Goal: Communication & Community: Answer question/provide support

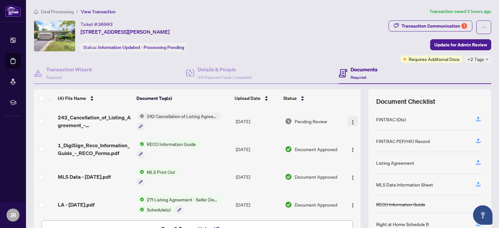
click at [350, 122] on img "button" at bounding box center [352, 122] width 5 height 5
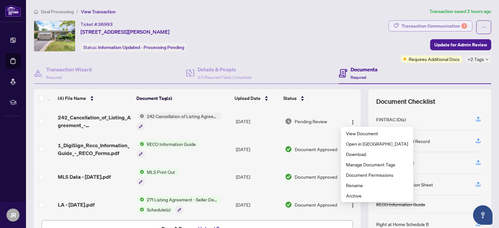
click at [440, 25] on div "Transaction Communication 1" at bounding box center [434, 26] width 66 height 10
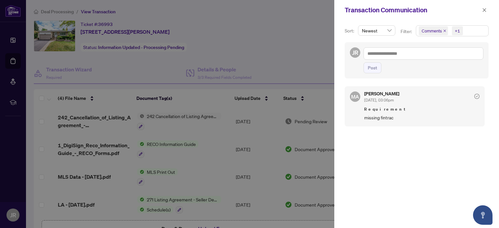
click at [275, 52] on div at bounding box center [249, 114] width 499 height 228
click at [221, 126] on div at bounding box center [249, 114] width 499 height 228
click at [227, 119] on div at bounding box center [249, 114] width 499 height 228
click at [485, 10] on icon "close" at bounding box center [484, 10] width 5 height 5
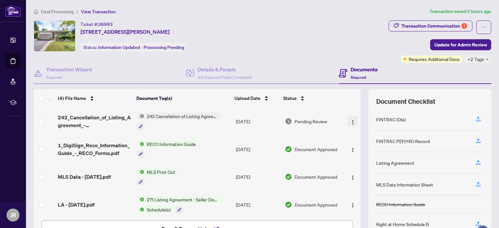
click at [350, 122] on img "button" at bounding box center [352, 122] width 5 height 5
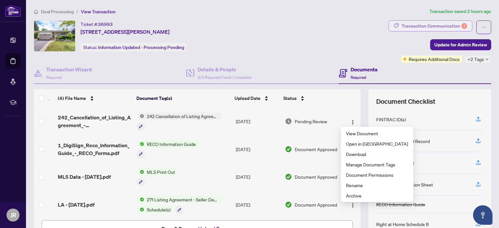
click at [431, 25] on div "Transaction Communication 1" at bounding box center [434, 26] width 66 height 10
